Goal: Information Seeking & Learning: Check status

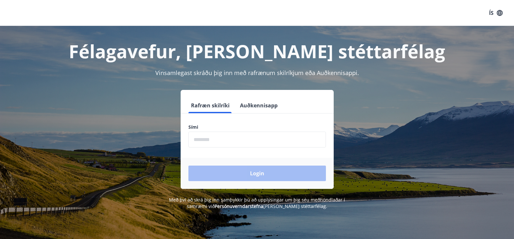
click at [263, 133] on input "phone" at bounding box center [256, 140] width 137 height 16
type input "********"
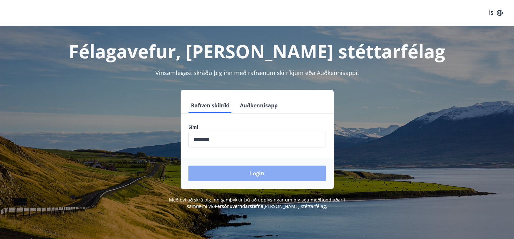
click at [279, 172] on button "Login" at bounding box center [256, 174] width 137 height 16
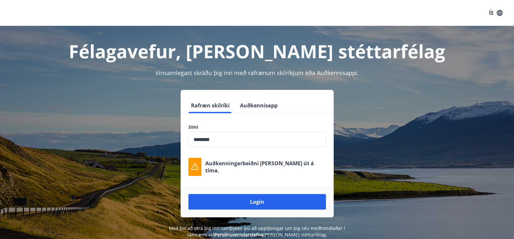
click at [424, 80] on div "Félagavefur, Báran stéttarfélag Vinsamlegast skráðu þig inn með rafrænum skilrí…" at bounding box center [257, 132] width 467 height 213
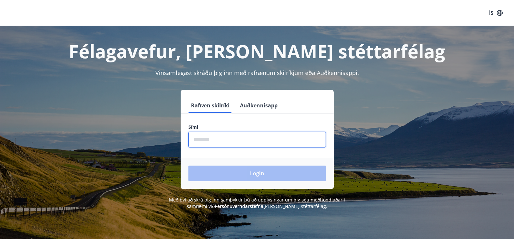
click at [258, 144] on input "phone" at bounding box center [256, 140] width 137 height 16
type input "********"
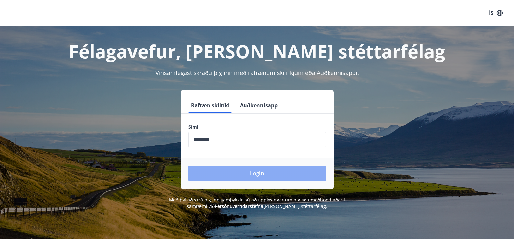
click at [231, 173] on button "Login" at bounding box center [256, 174] width 137 height 16
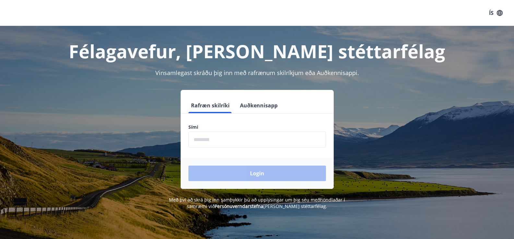
click at [273, 148] on form "Rafræn skilríki Auðkennisapp Sími ​ Login" at bounding box center [257, 143] width 153 height 91
click at [277, 140] on input "phone" at bounding box center [256, 140] width 137 height 16
type input "********"
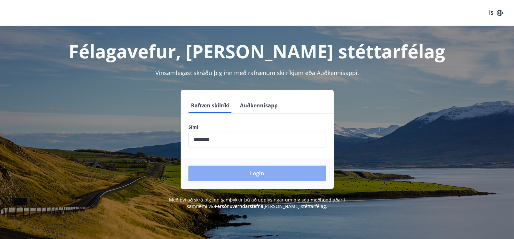
click at [219, 168] on button "Login" at bounding box center [256, 174] width 137 height 16
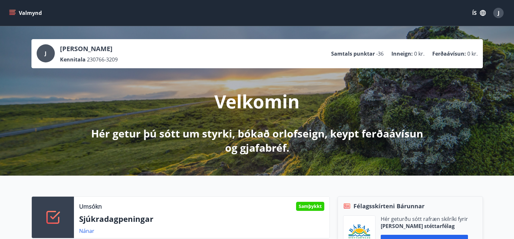
click at [29, 10] on button "Valmynd" at bounding box center [26, 13] width 37 height 12
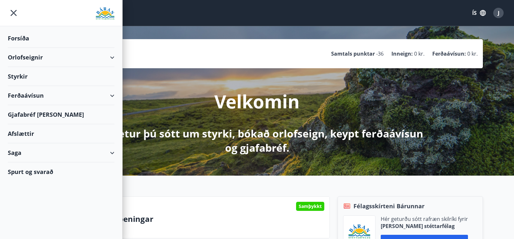
click at [22, 58] on div "Orlofseignir" at bounding box center [61, 57] width 107 height 19
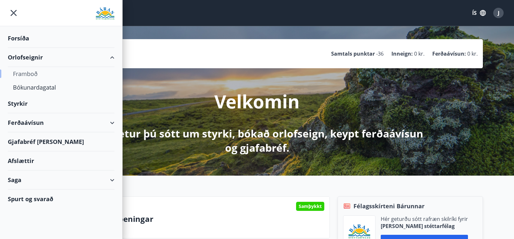
click at [27, 75] on div "Framboð" at bounding box center [61, 74] width 96 height 14
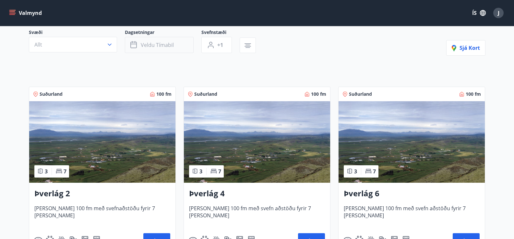
scroll to position [65, 0]
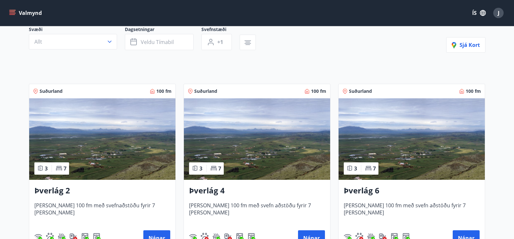
click at [112, 130] on img at bounding box center [102, 140] width 146 height 82
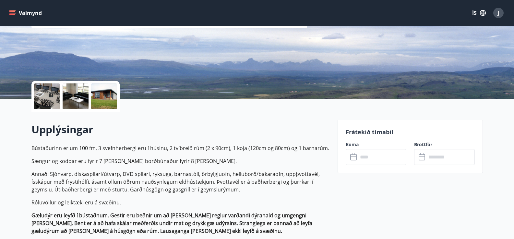
scroll to position [97, 0]
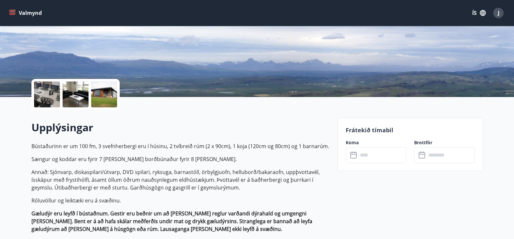
click at [354, 158] on icon at bounding box center [353, 155] width 6 height 6
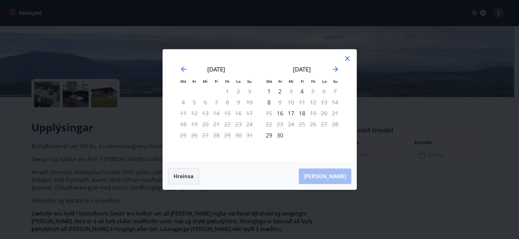
click at [181, 177] on button "Hreinsa" at bounding box center [183, 177] width 31 height 16
click at [336, 70] on icon "Move forward to switch to the next month." at bounding box center [334, 69] width 5 height 5
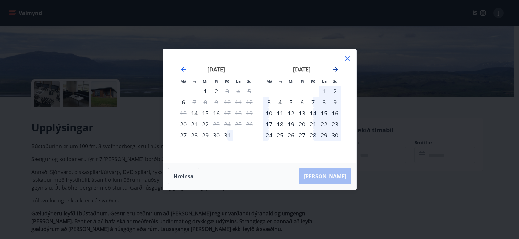
click at [336, 70] on icon "Move forward to switch to the next month." at bounding box center [334, 69] width 5 height 5
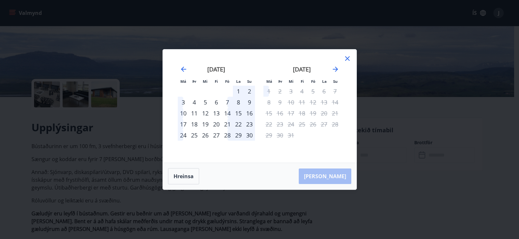
click at [227, 134] on div "28" at bounding box center [227, 135] width 11 height 11
click at [348, 56] on icon at bounding box center [347, 59] width 8 height 8
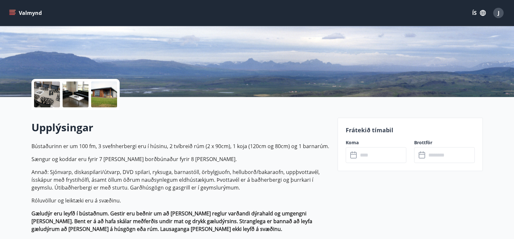
click at [13, 12] on icon "menu" at bounding box center [12, 11] width 6 height 1
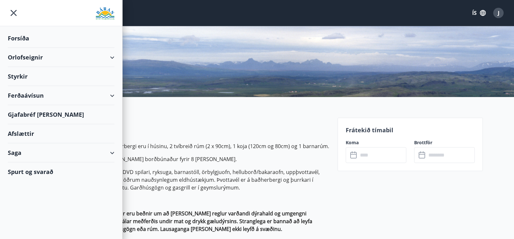
click at [475, 11] on button "ÍS" at bounding box center [478, 13] width 21 height 12
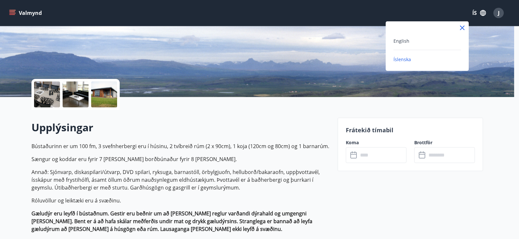
click at [425, 43] on div "English" at bounding box center [426, 41] width 67 height 8
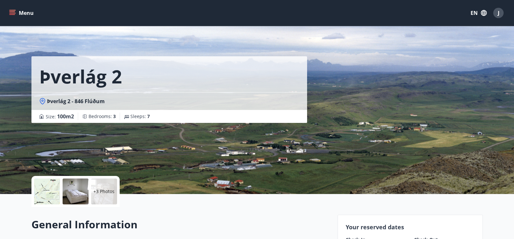
drag, startPoint x: 459, startPoint y: 26, endPoint x: 495, endPoint y: 44, distance: 41.5
click at [495, 44] on div "Þverlág 2 Þverlág 2 - 846 Flúðum Size : 100 m2 Bedrooms : 3 Sleeps : 7" at bounding box center [257, 97] width 514 height 194
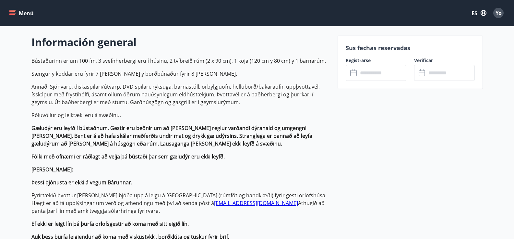
scroll to position [194, 0]
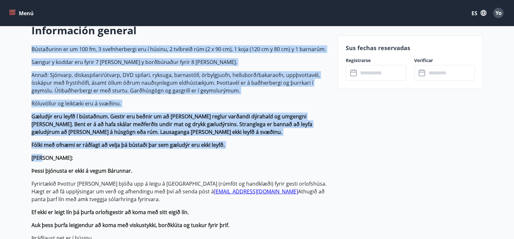
drag, startPoint x: 32, startPoint y: 45, endPoint x: 216, endPoint y: 154, distance: 213.4
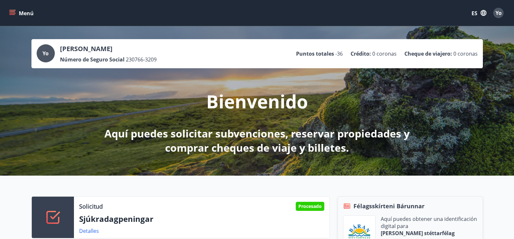
click at [10, 11] on icon "menú" at bounding box center [12, 13] width 6 height 6
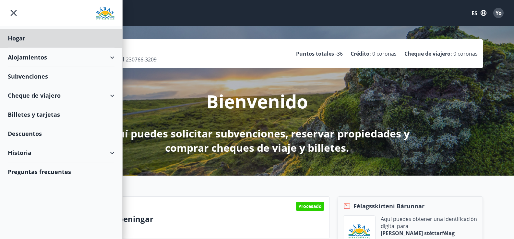
click at [31, 75] on font "Subvenciones" at bounding box center [28, 77] width 40 height 8
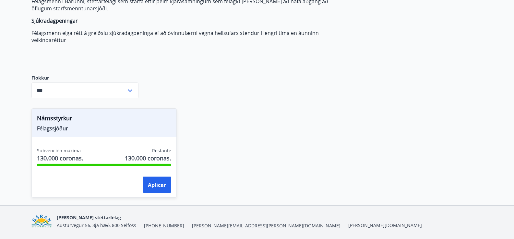
scroll to position [102, 0]
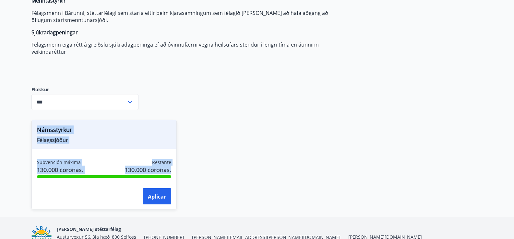
drag, startPoint x: 30, startPoint y: 120, endPoint x: 200, endPoint y: 169, distance: 176.0
click at [195, 170] on div "Námsstyrkur Félagssjóður Subvención máxima 130.000 coronas. Restante 130.000 co…" at bounding box center [253, 160] width 459 height 97
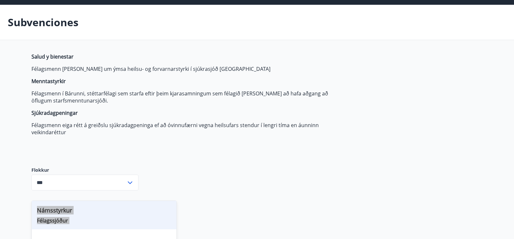
scroll to position [5, 0]
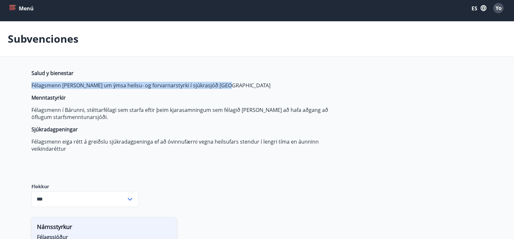
drag, startPoint x: 41, startPoint y: 87, endPoint x: 243, endPoint y: 87, distance: 202.9
click at [243, 88] on div "Salud y bienestar Félagsmenn geta sótt um ýmsa heilsu- og forvarnarstyrki í sjú…" at bounding box center [257, 192] width 467 height 245
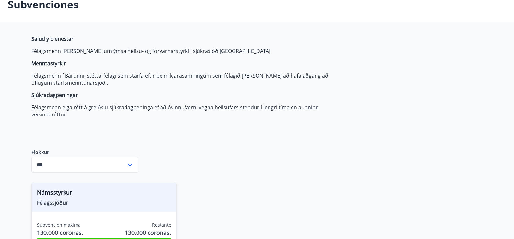
scroll to position [134, 0]
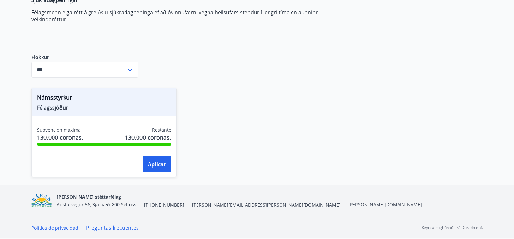
click at [130, 69] on icon at bounding box center [130, 70] width 8 height 8
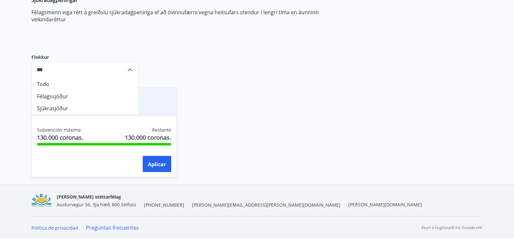
drag, startPoint x: 35, startPoint y: 93, endPoint x: 46, endPoint y: 97, distance: 11.7
click at [37, 99] on li "Félagssjóður" at bounding box center [85, 96] width 106 height 12
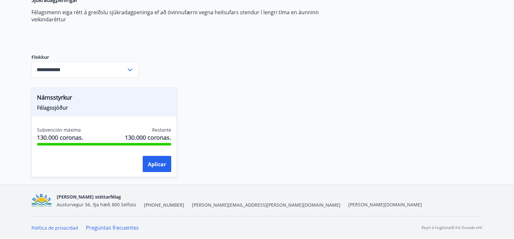
click at [131, 68] on icon at bounding box center [130, 70] width 8 height 8
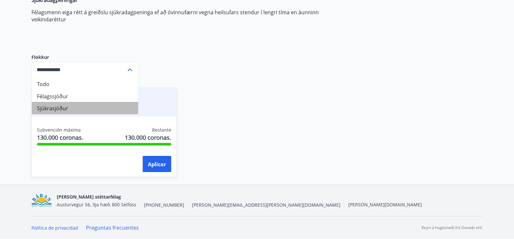
click at [52, 106] on font "Sjúkrasjóður" at bounding box center [52, 108] width 31 height 7
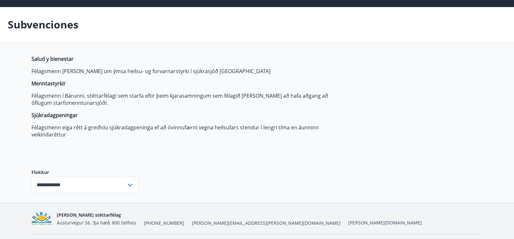
scroll to position [37, 0]
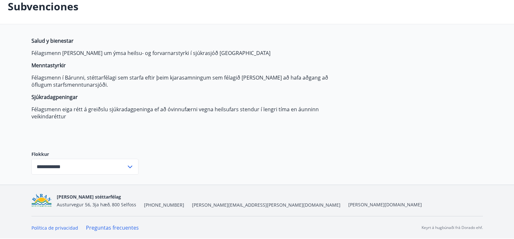
click at [127, 168] on icon at bounding box center [130, 167] width 8 height 8
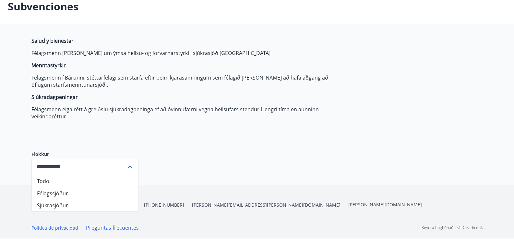
click at [51, 195] on font "Félagssjóður" at bounding box center [52, 193] width 31 height 7
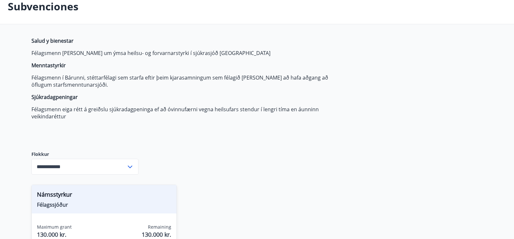
type input "**********"
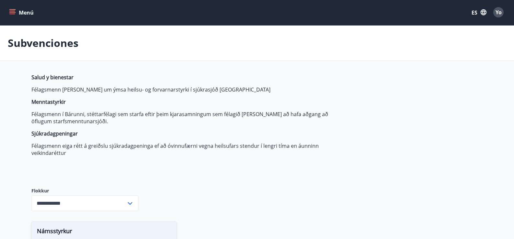
scroll to position [0, 0]
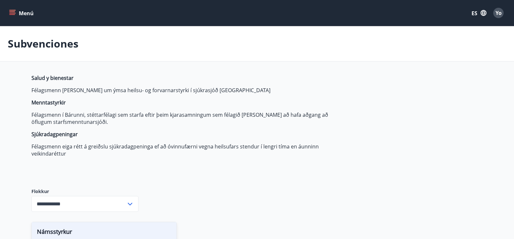
click at [11, 13] on icon "menú" at bounding box center [12, 13] width 7 height 1
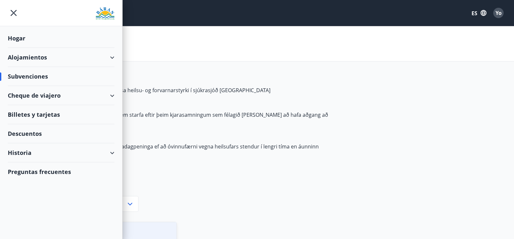
click at [113, 153] on div "Historia" at bounding box center [61, 153] width 107 height 19
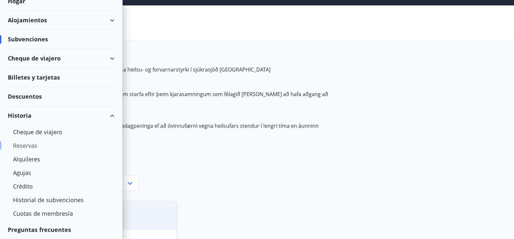
scroll to position [32, 0]
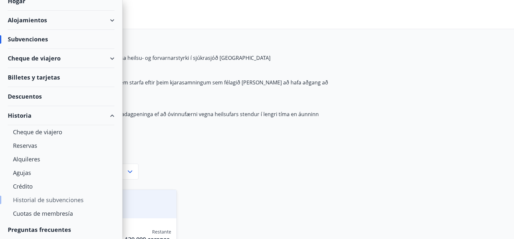
click at [51, 202] on font "Historial de subvenciones" at bounding box center [48, 200] width 71 height 8
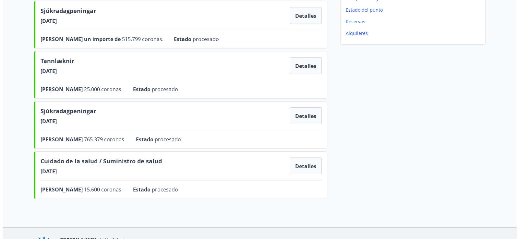
scroll to position [162, 0]
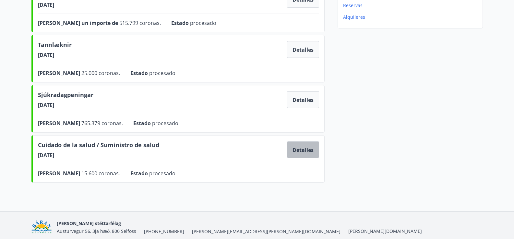
click at [303, 150] on font "Detalles" at bounding box center [302, 150] width 21 height 7
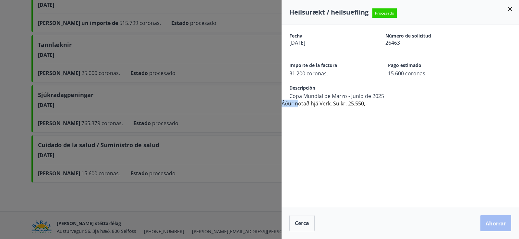
drag, startPoint x: 386, startPoint y: 97, endPoint x: 298, endPoint y: 112, distance: 89.1
click at [298, 112] on div "Fecha 20.05.2025 Número de solicitud 26463 Importe de la factura 31.200 coronas…" at bounding box center [399, 116] width 237 height 182
drag, startPoint x: 281, startPoint y: 92, endPoint x: 304, endPoint y: 100, distance: 24.2
click at [304, 101] on div "Heilsurækt / heilsuefling Procesado Fecha 20.05.2025 Número de solicitud 26463 …" at bounding box center [259, 119] width 519 height 239
drag, startPoint x: 283, startPoint y: 90, endPoint x: 370, endPoint y: 111, distance: 89.5
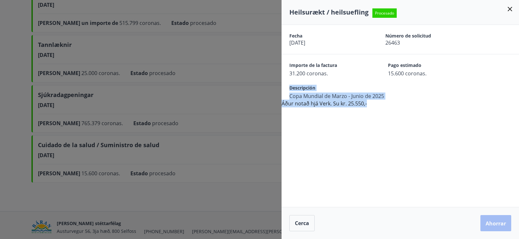
click at [370, 111] on div "Fecha 20.05.2025 Número de solicitud 26463 Importe de la factura 31.200 coronas…" at bounding box center [399, 116] width 237 height 182
click at [445, 146] on div "Fecha 20.05.2025 Número de solicitud 26463 Importe de la factura 31.200 coronas…" at bounding box center [399, 116] width 237 height 182
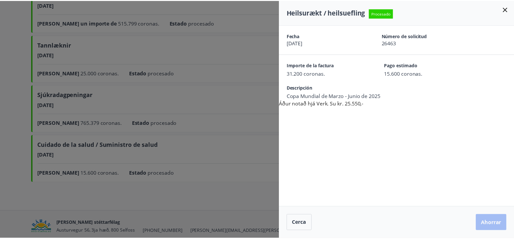
scroll to position [1, 0]
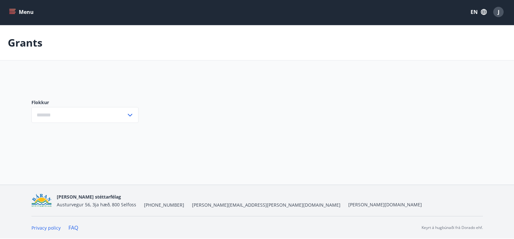
type input "***"
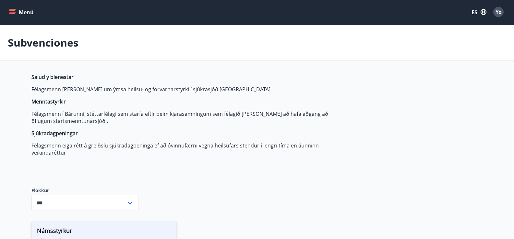
click at [15, 8] on button "Menú" at bounding box center [22, 12] width 29 height 12
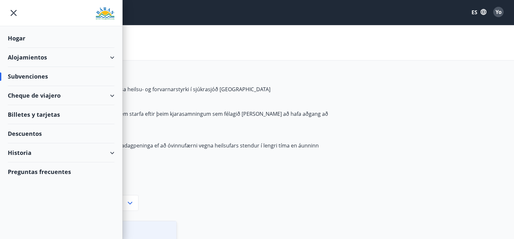
click at [21, 153] on font "Historia" at bounding box center [20, 153] width 24 height 8
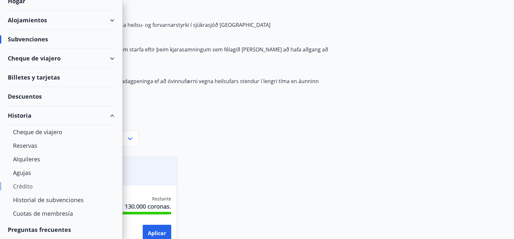
scroll to position [66, 0]
click at [61, 199] on font "Historial de subvenciones" at bounding box center [48, 200] width 71 height 8
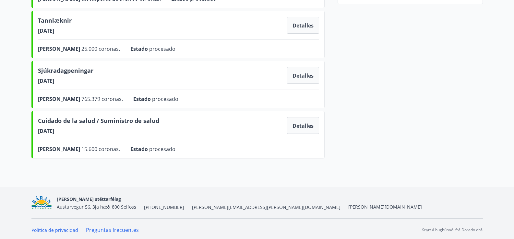
scroll to position [189, 0]
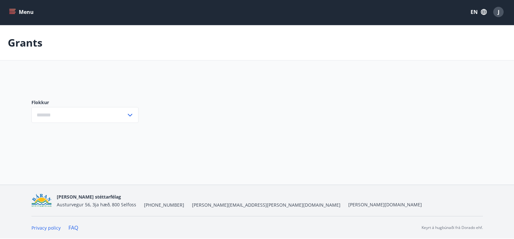
type input "***"
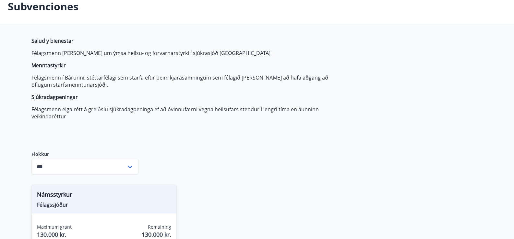
scroll to position [134, 0]
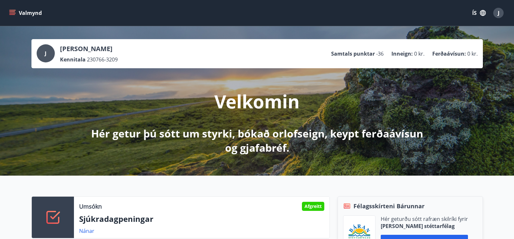
click at [497, 12] on span "J" at bounding box center [498, 12] width 2 height 7
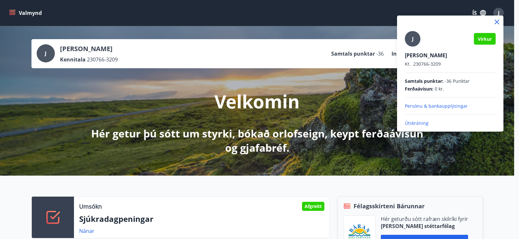
click at [424, 122] on p "Útskráning" at bounding box center [449, 123] width 91 height 6
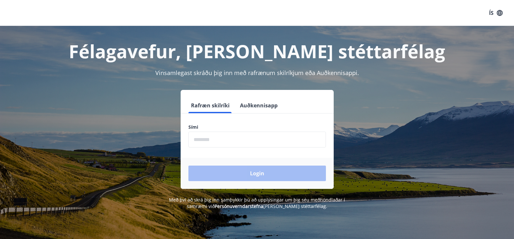
click at [248, 143] on input "phone" at bounding box center [256, 140] width 137 height 16
type input "********"
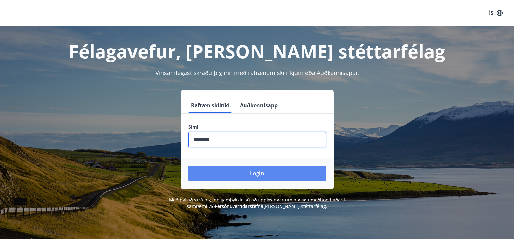
click at [248, 175] on button "Login" at bounding box center [256, 174] width 137 height 16
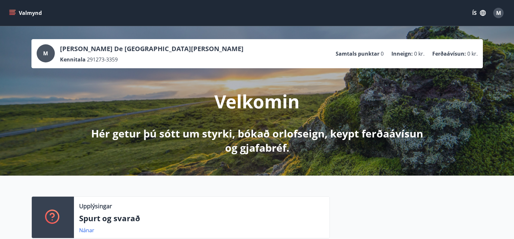
click at [12, 12] on icon "menu" at bounding box center [12, 11] width 6 height 1
click at [13, 10] on icon "menú" at bounding box center [12, 10] width 7 height 1
drag, startPoint x: 171, startPoint y: 161, endPoint x: 11, endPoint y: 14, distance: 217.9
click at [11, 14] on icon "menú" at bounding box center [12, 13] width 6 height 6
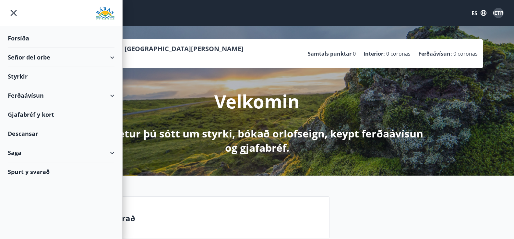
click at [16, 153] on font "Saga" at bounding box center [15, 153] width 14 height 8
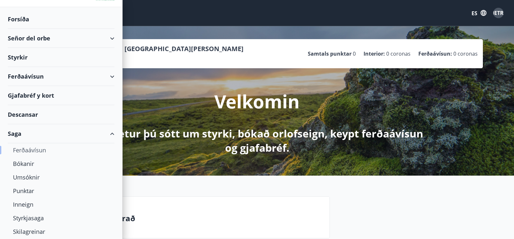
scroll to position [37, 0]
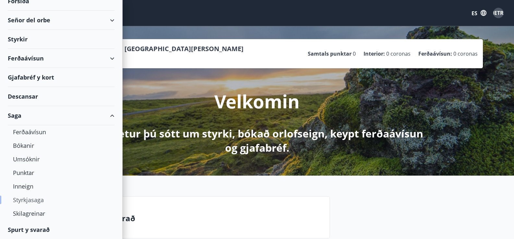
click at [30, 200] on font "Styrkjasaga" at bounding box center [28, 200] width 31 height 8
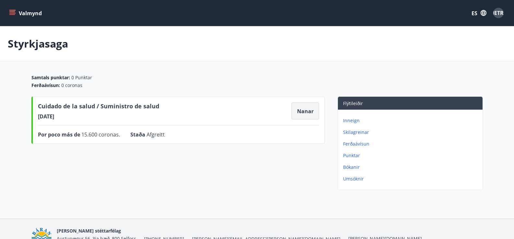
click at [307, 109] on font "Nanar" at bounding box center [305, 111] width 17 height 7
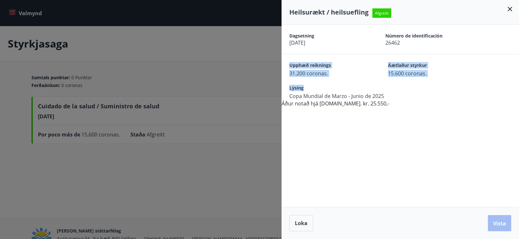
drag, startPoint x: 286, startPoint y: 69, endPoint x: 438, endPoint y: 84, distance: 152.7
click at [438, 84] on div "Dagsetning [DATE] Número de identificación 26462 Upphæð reiknings 31.200 corona…" at bounding box center [399, 66] width 237 height 83
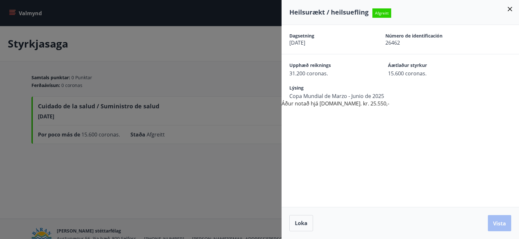
click at [460, 104] on div "Dagsetning [DATE] Número de identificación 26462 Upphæð reiknings 31.200 corona…" at bounding box center [399, 66] width 237 height 83
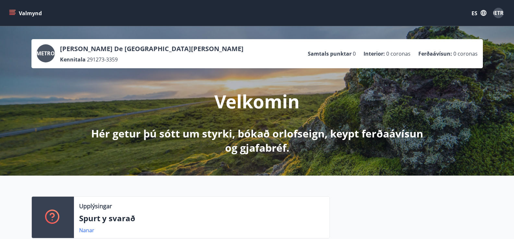
click at [14, 13] on icon "menú" at bounding box center [12, 13] width 6 height 6
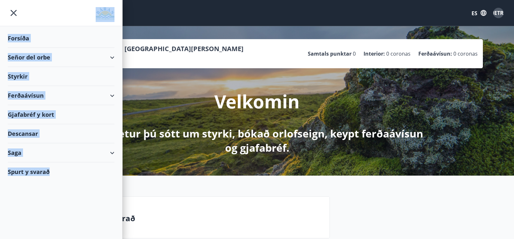
drag, startPoint x: 18, startPoint y: 23, endPoint x: 56, endPoint y: 185, distance: 166.4
click at [56, 185] on div "Forsíða Señor del orbe Styrkir Ferðaávísun Gjafabréf y kort Descansar Saga Spur…" at bounding box center [61, 119] width 122 height 239
click at [21, 75] on font "Styrkir" at bounding box center [18, 77] width 20 height 8
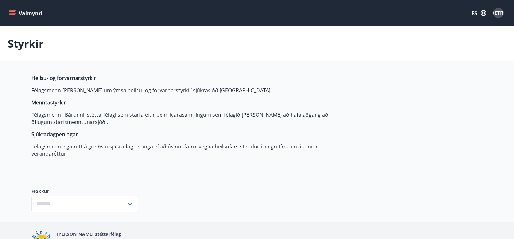
type input "***"
drag, startPoint x: 29, startPoint y: 75, endPoint x: 28, endPoint y: 159, distance: 84.6
click at [29, 160] on div "Salud y bienestar Félagsmenn [PERSON_NAME] um ýmsa heilsu- og forvarnarstyrki í…" at bounding box center [257, 197] width 467 height 245
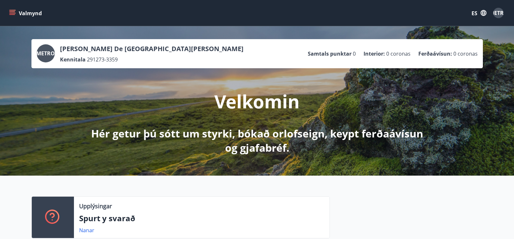
click at [12, 12] on icon "menú" at bounding box center [12, 11] width 6 height 1
